Goal: Obtain resource: Download file/media

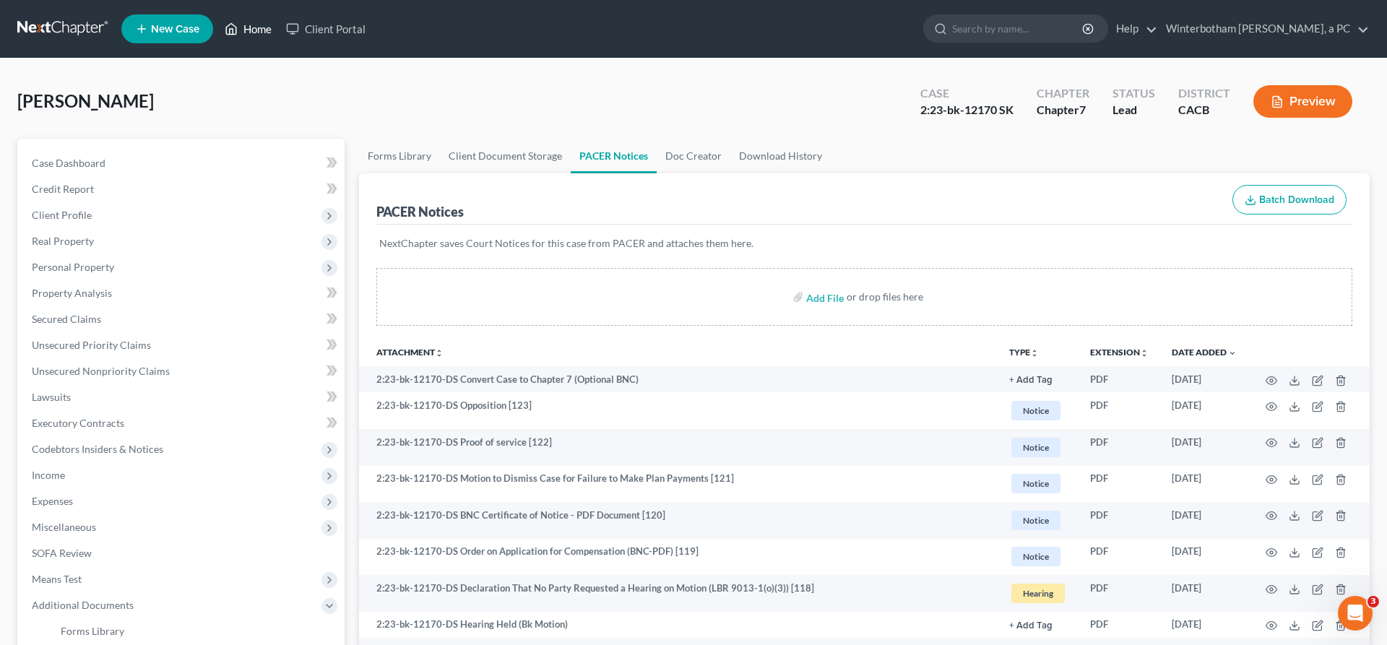
click at [217, 23] on link "Home" at bounding box center [247, 29] width 61 height 26
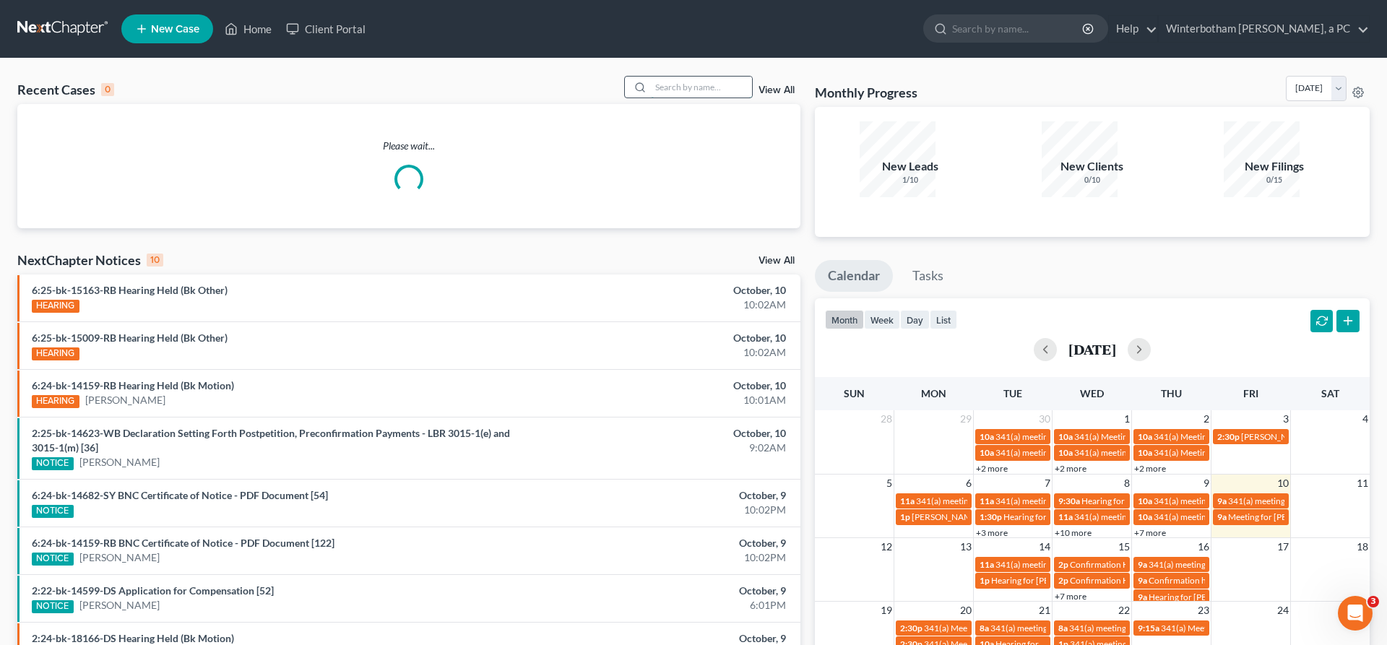
click at [747, 77] on input "search" at bounding box center [701, 87] width 101 height 21
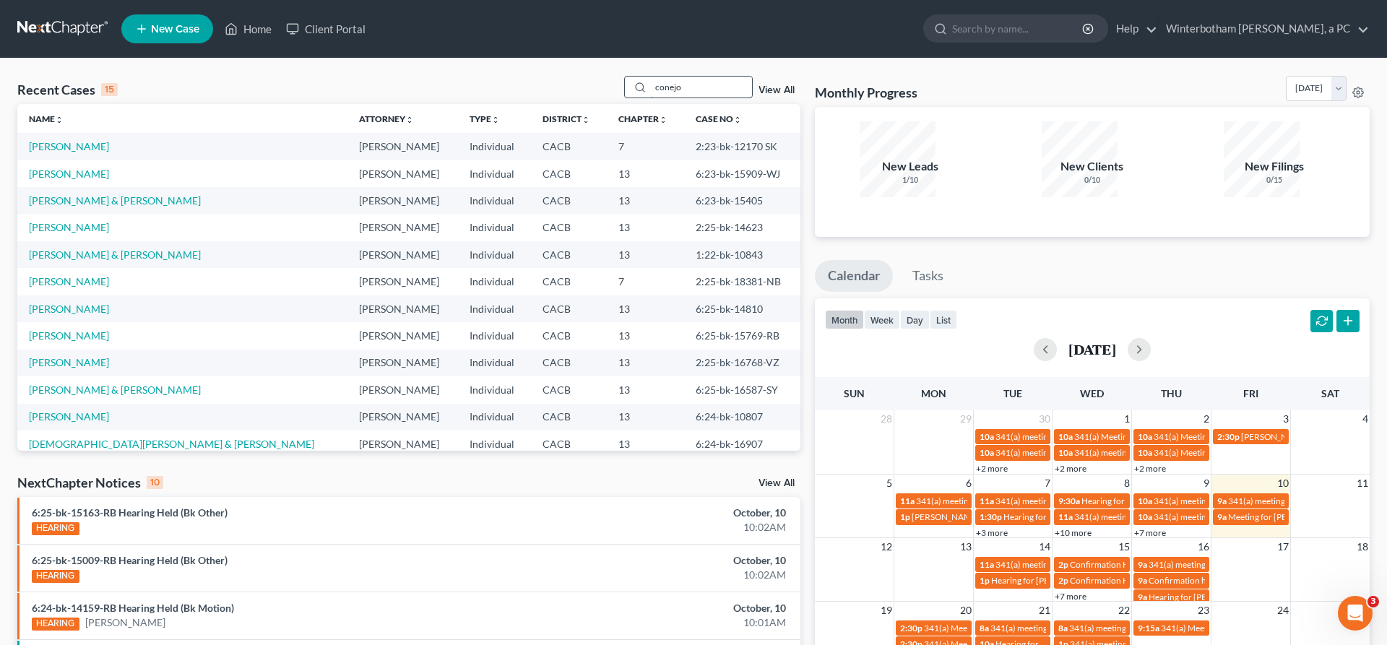
type input "conejo"
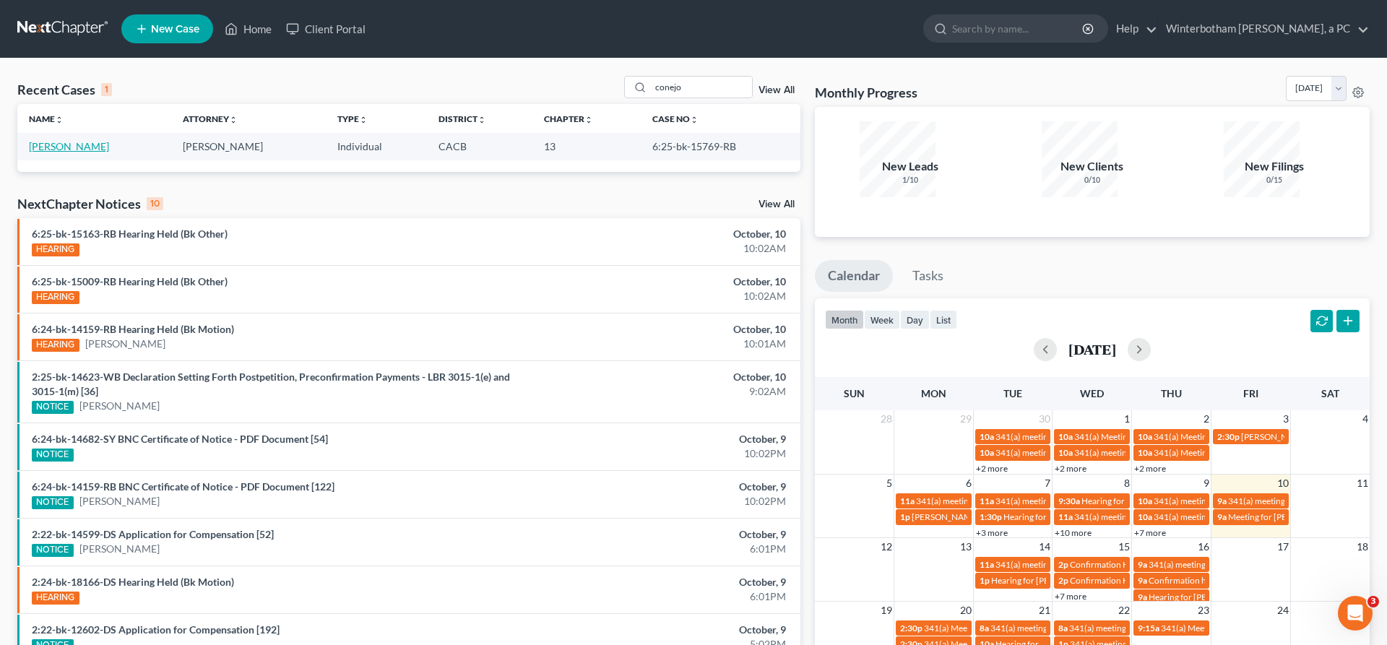
click at [53, 140] on link "[PERSON_NAME]" at bounding box center [69, 146] width 80 height 12
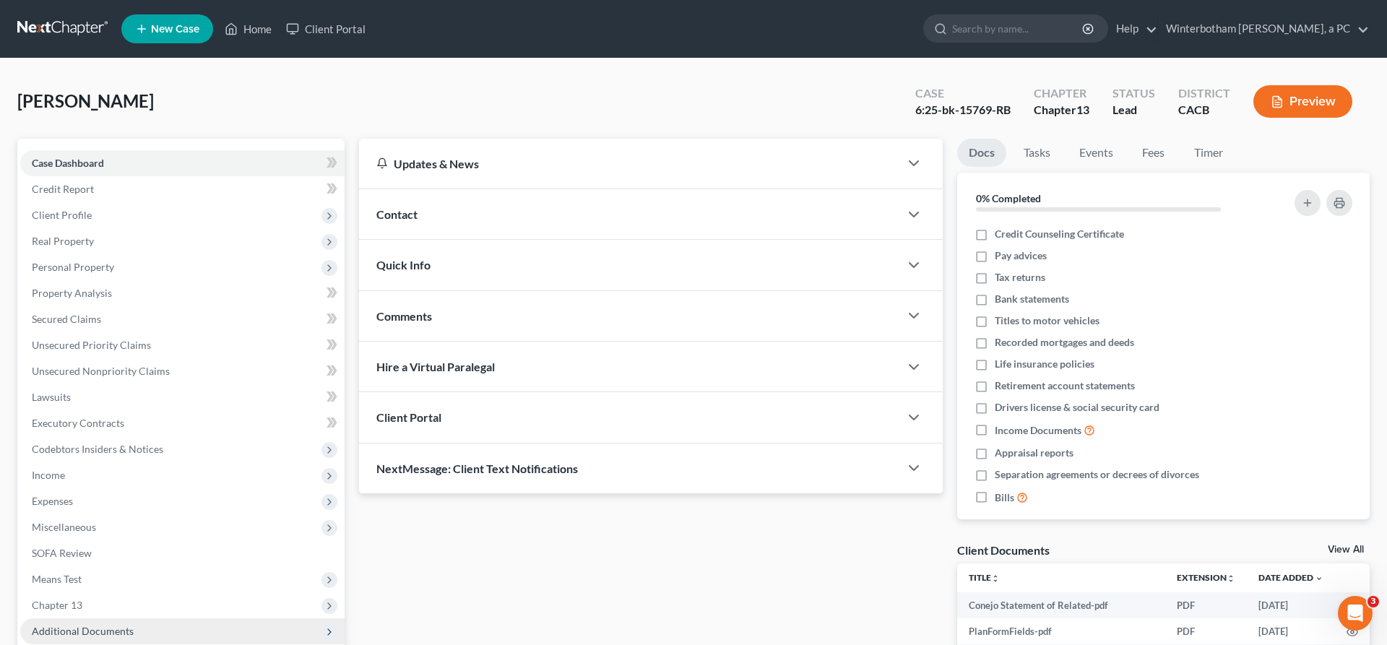
click at [71, 625] on span "Additional Documents" at bounding box center [83, 631] width 102 height 12
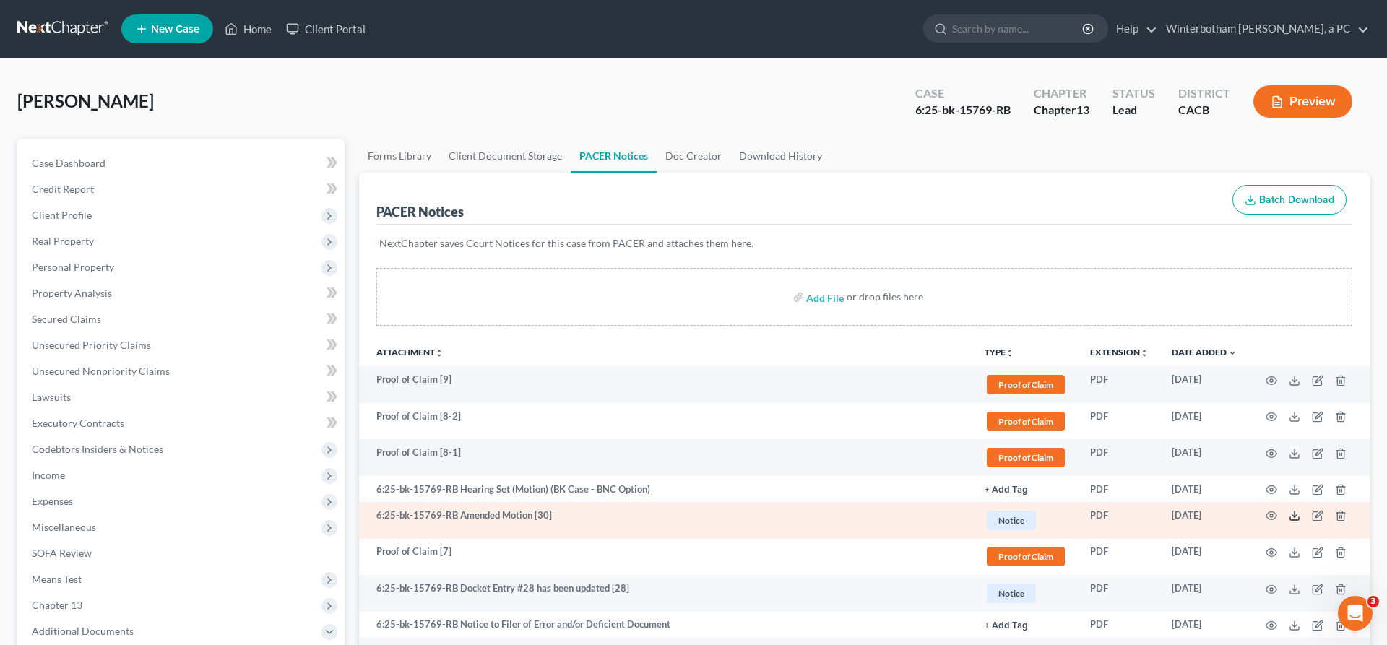
click at [1300, 510] on icon at bounding box center [1294, 516] width 12 height 12
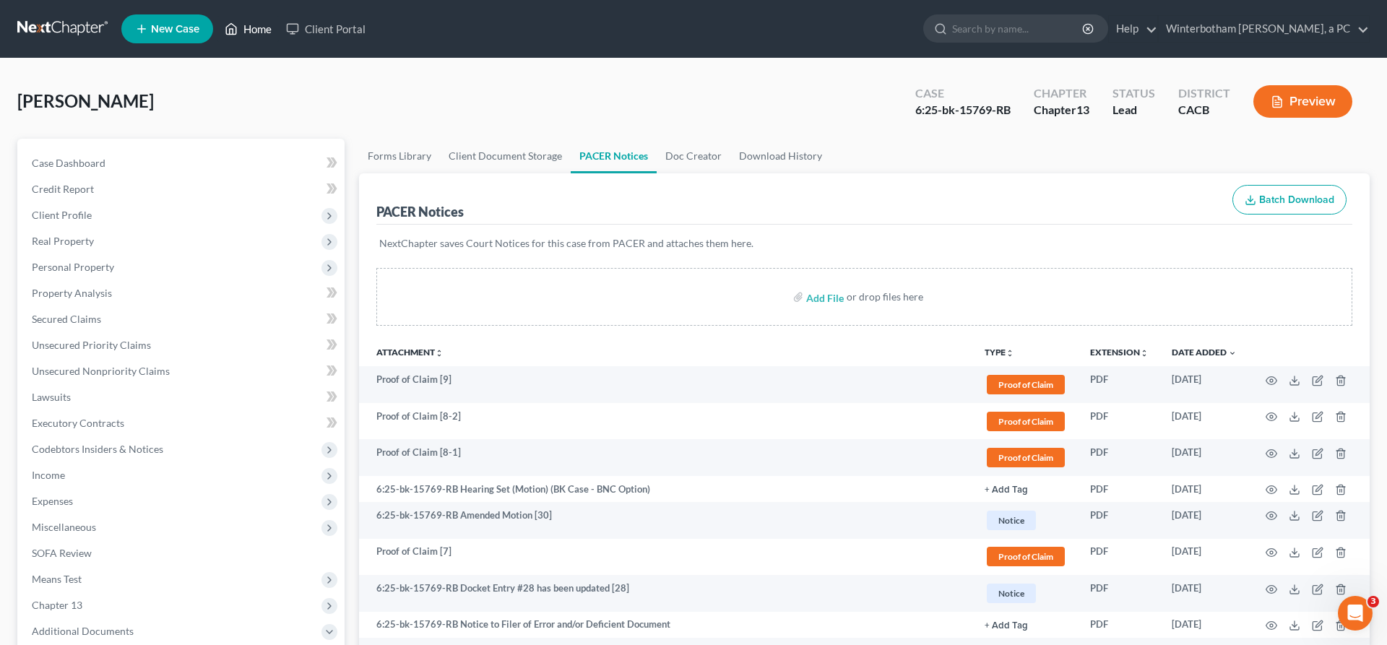
click at [217, 23] on link "Home" at bounding box center [247, 29] width 61 height 26
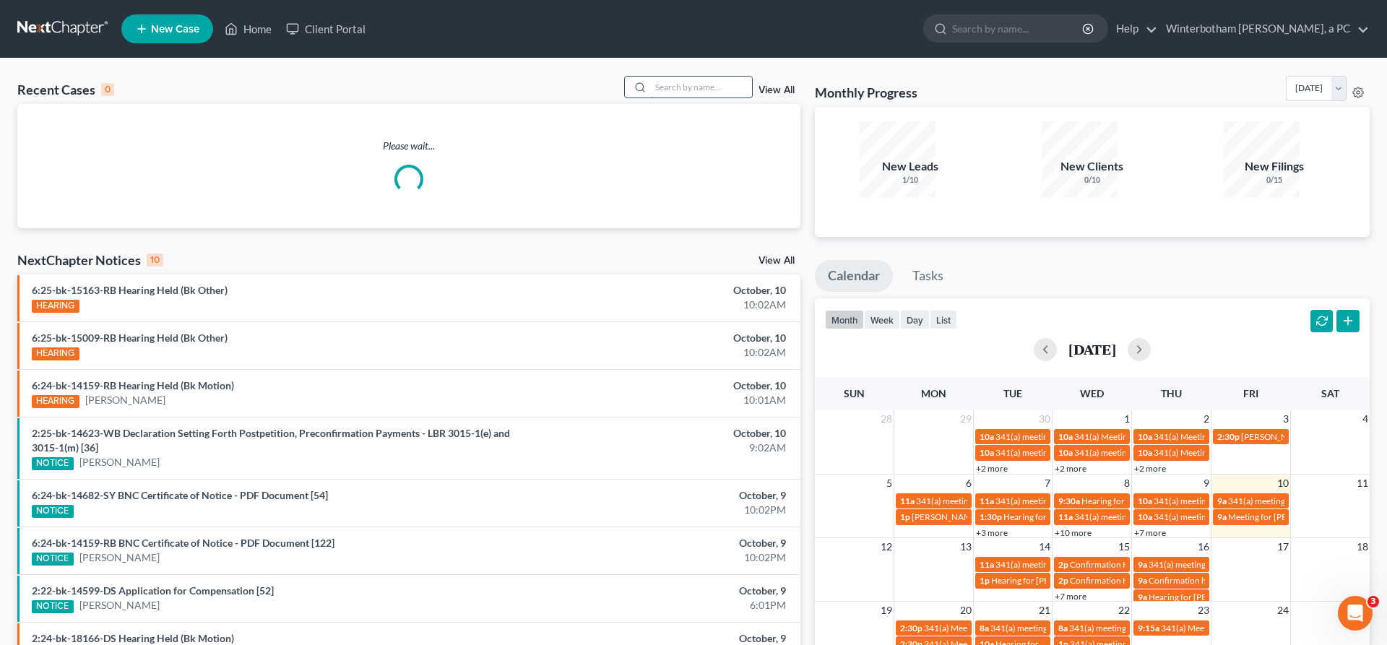
click at [699, 77] on input "search" at bounding box center [701, 87] width 101 height 21
type input "[PERSON_NAME]"
